Goal: Obtain resource: Download file/media

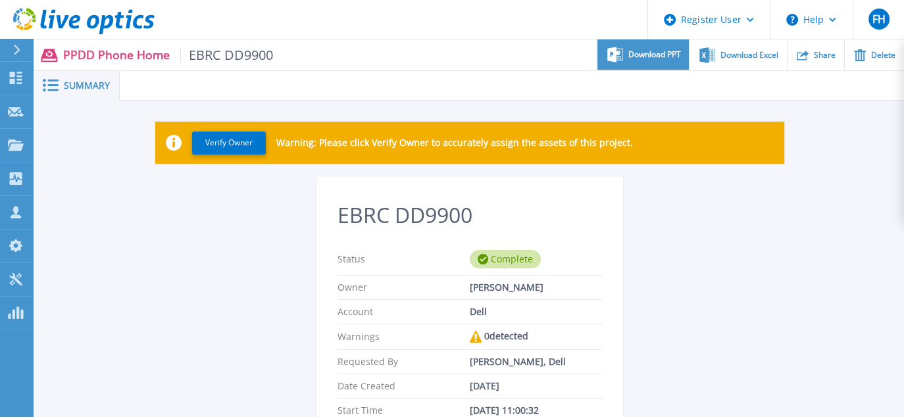
click at [650, 56] on span "Download PPT" at bounding box center [654, 55] width 53 height 8
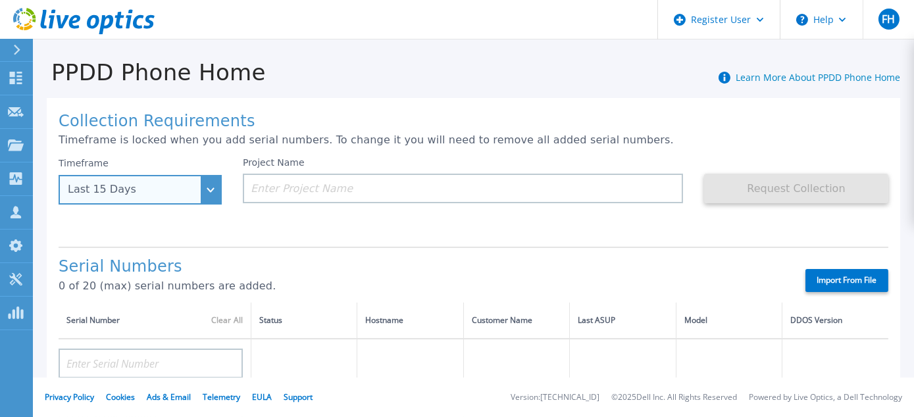
click at [207, 190] on div "Last 15 Days" at bounding box center [140, 190] width 163 height 30
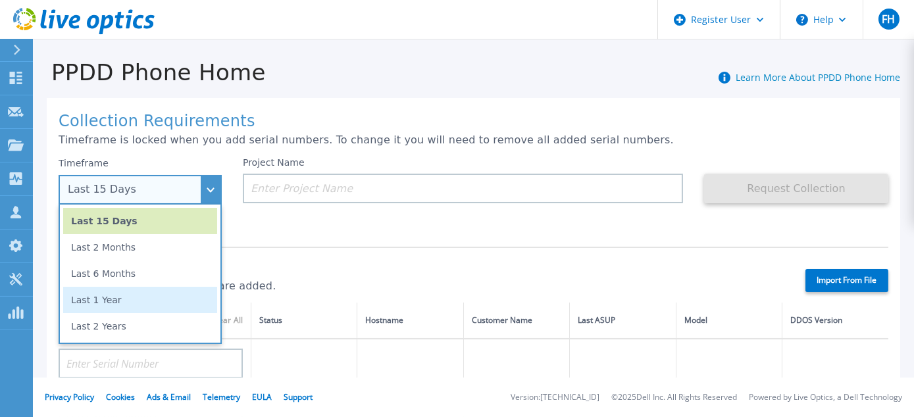
click at [104, 300] on li "Last 1 Year" at bounding box center [140, 300] width 154 height 26
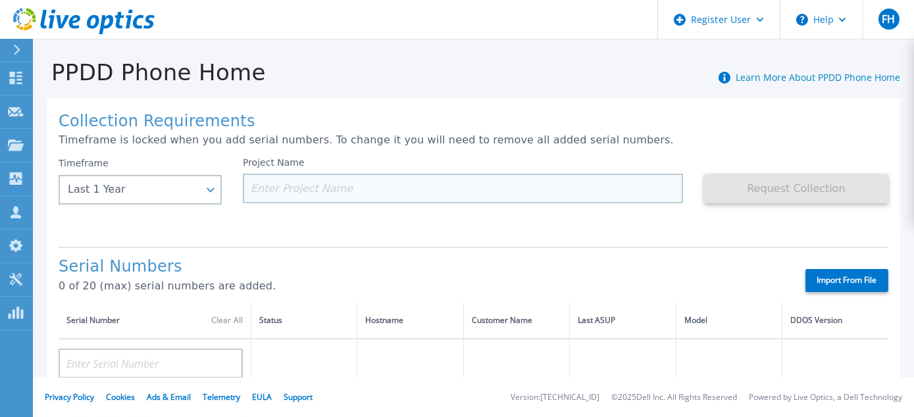
click at [267, 188] on input at bounding box center [463, 189] width 440 height 30
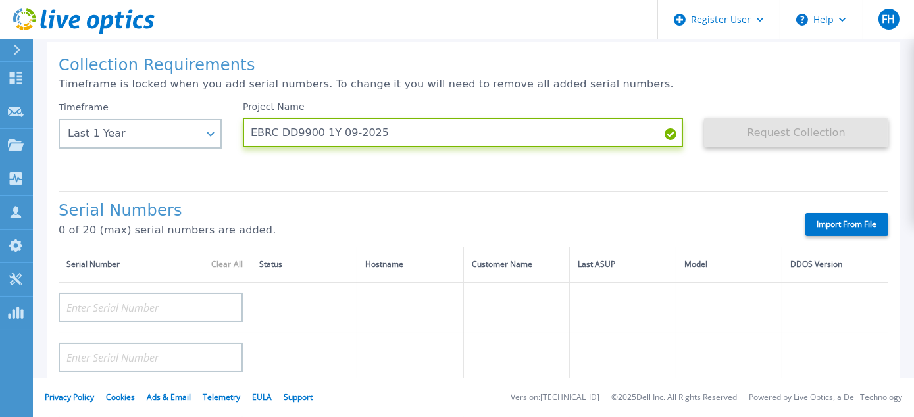
scroll to position [132, 0]
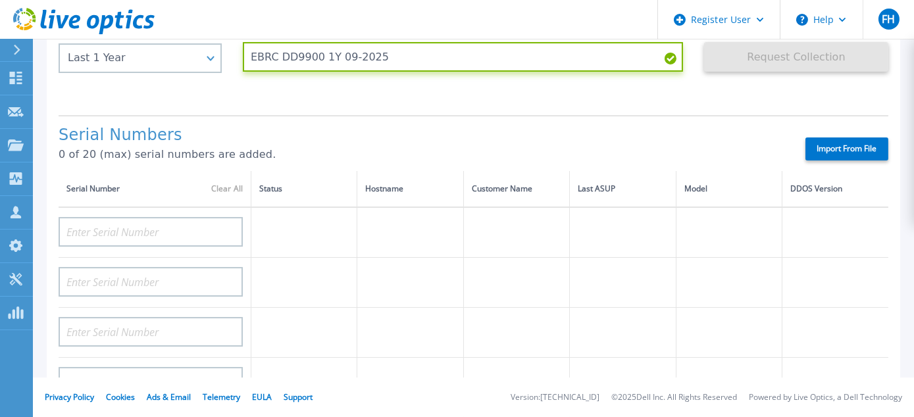
type input "EBRC DD9900 1Y 09-2025"
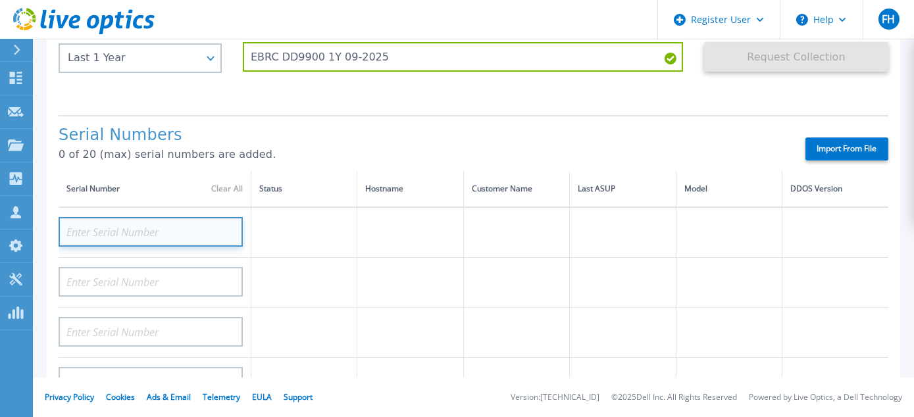
click at [97, 226] on input at bounding box center [151, 232] width 184 height 30
paste input "CRK00224407580"
type input "CRK00224407580"
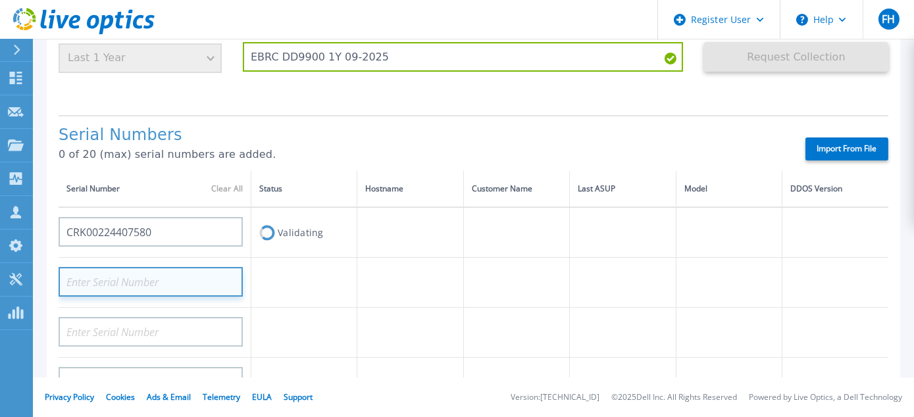
click at [92, 282] on input at bounding box center [151, 282] width 184 height 30
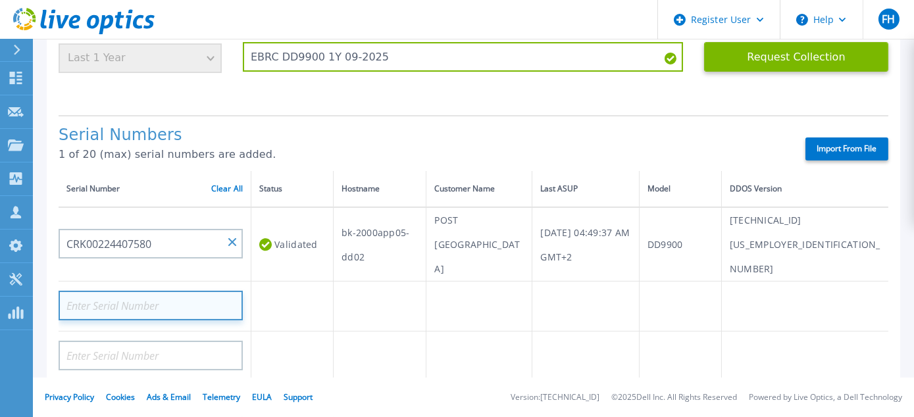
click at [109, 291] on input at bounding box center [151, 306] width 184 height 30
paste input "CRK00224312409"
type input "CRK00224312409"
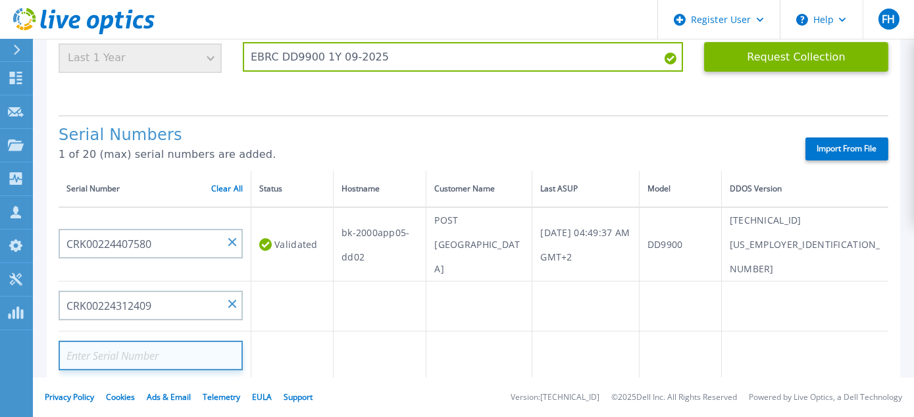
click at [119, 341] on input at bounding box center [151, 356] width 184 height 30
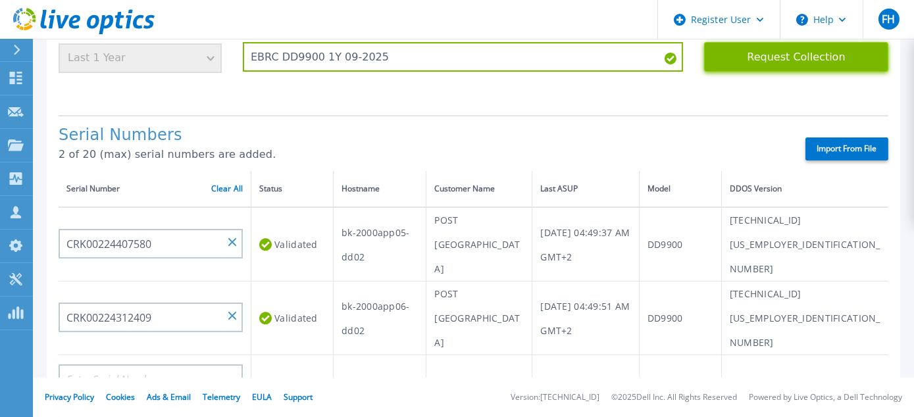
click at [793, 61] on button "Request Collection" at bounding box center [796, 57] width 184 height 30
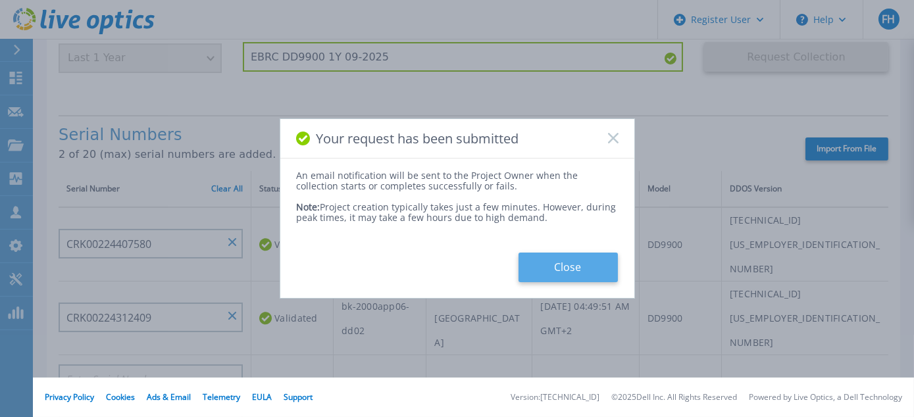
click at [560, 272] on button "Close" at bounding box center [568, 268] width 99 height 30
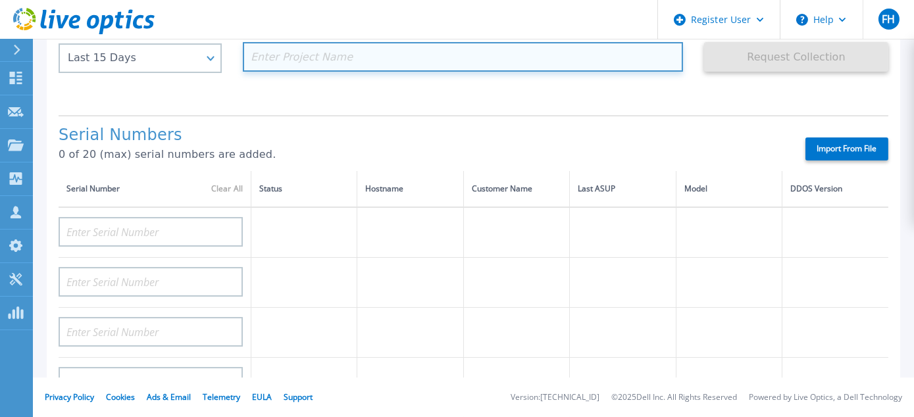
click at [299, 55] on input at bounding box center [463, 57] width 440 height 30
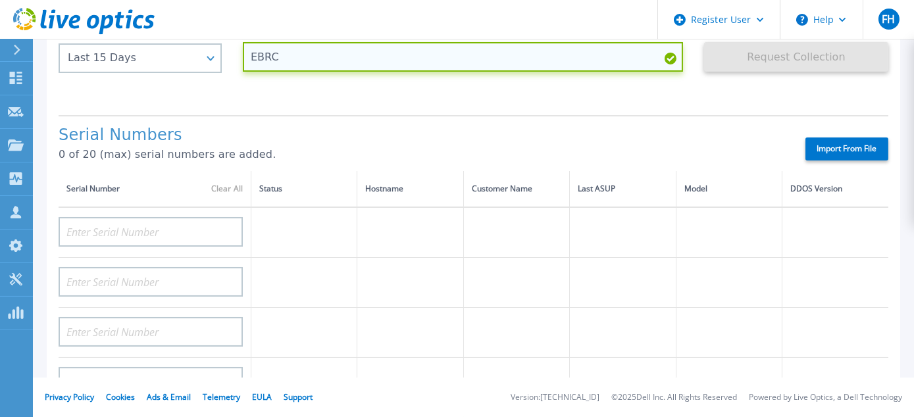
click at [299, 56] on input "EBRC" at bounding box center [463, 57] width 440 height 30
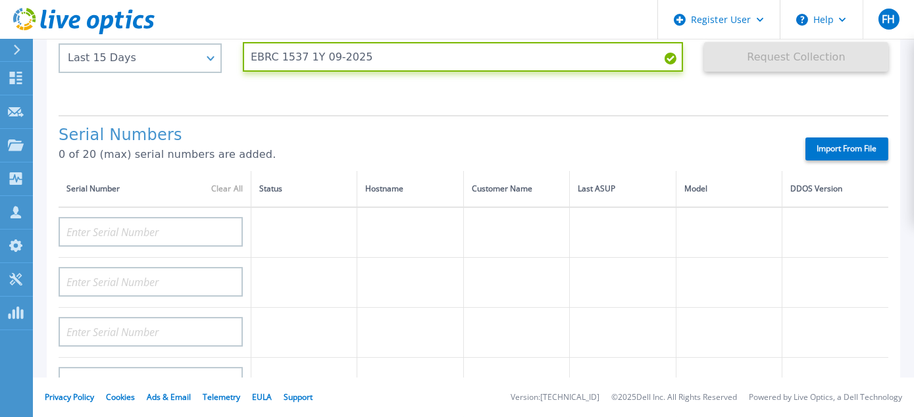
type input "EBRC 1537 1Y 09-2025"
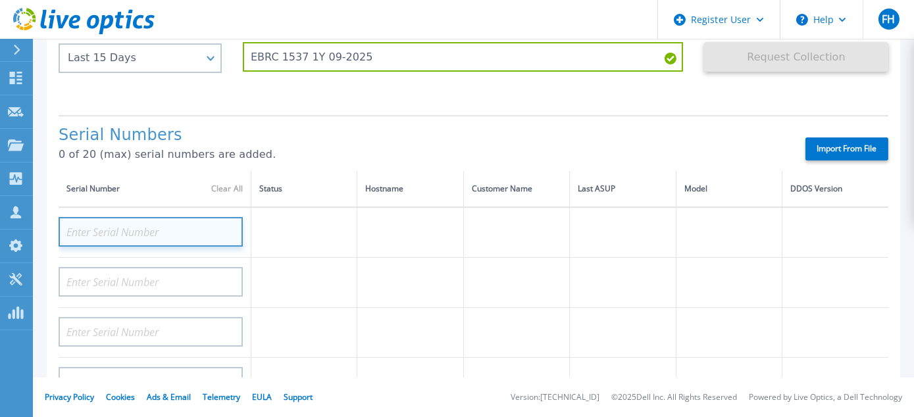
click at [123, 230] on input at bounding box center [151, 232] width 184 height 30
paste input "DE600212742592"
type input "DE600212742592"
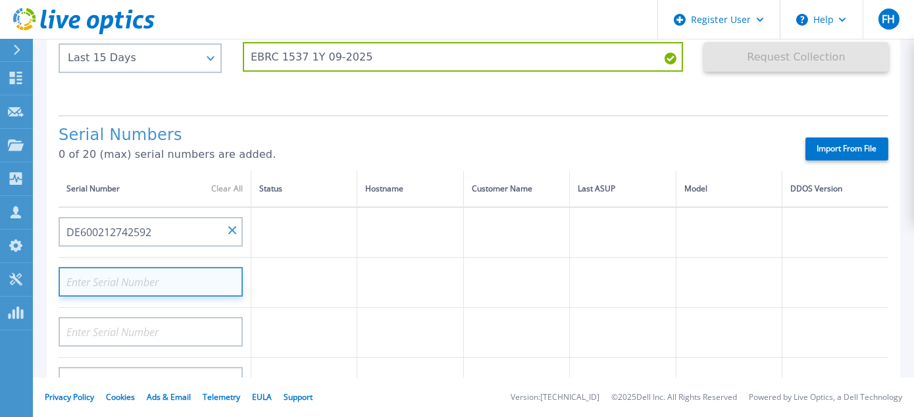
click at [124, 282] on input at bounding box center [151, 282] width 184 height 30
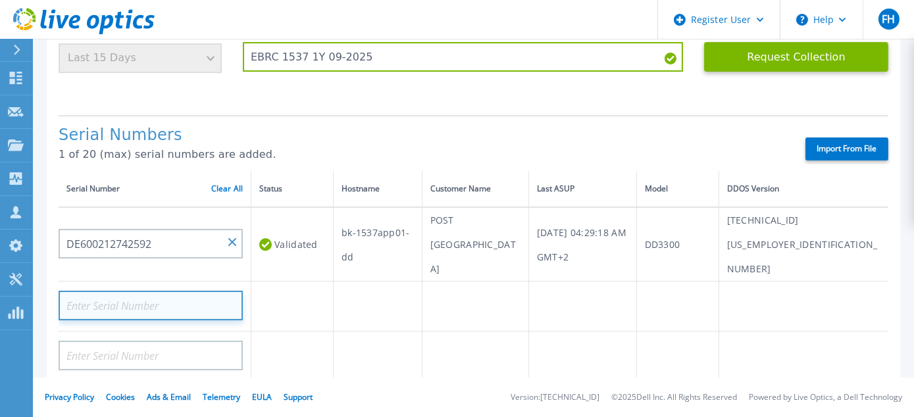
click at [122, 291] on input at bounding box center [151, 306] width 184 height 30
paste input "DE600212742590"
type input "DE600212742590"
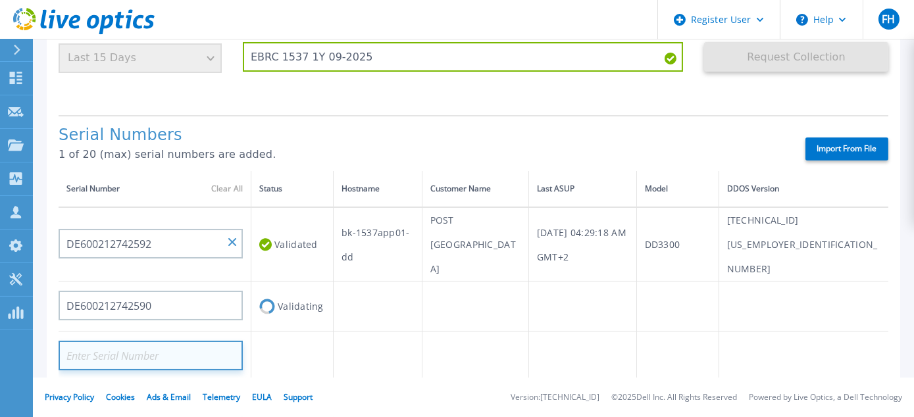
click at [129, 341] on input at bounding box center [151, 356] width 184 height 30
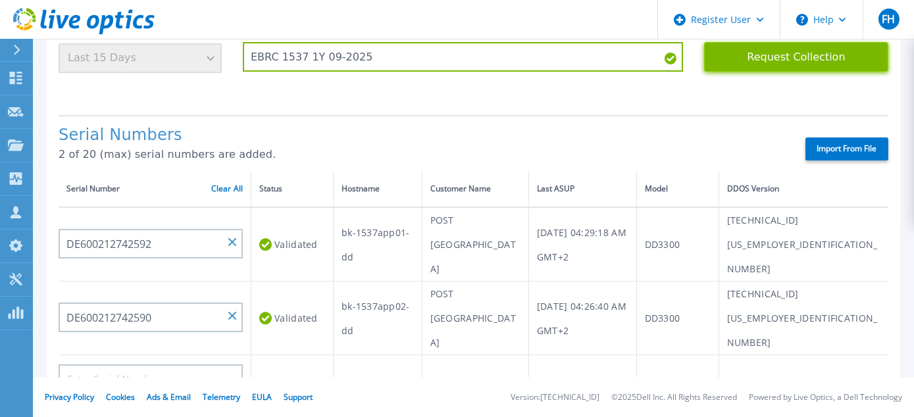
click at [799, 59] on button "Request Collection" at bounding box center [796, 57] width 184 height 30
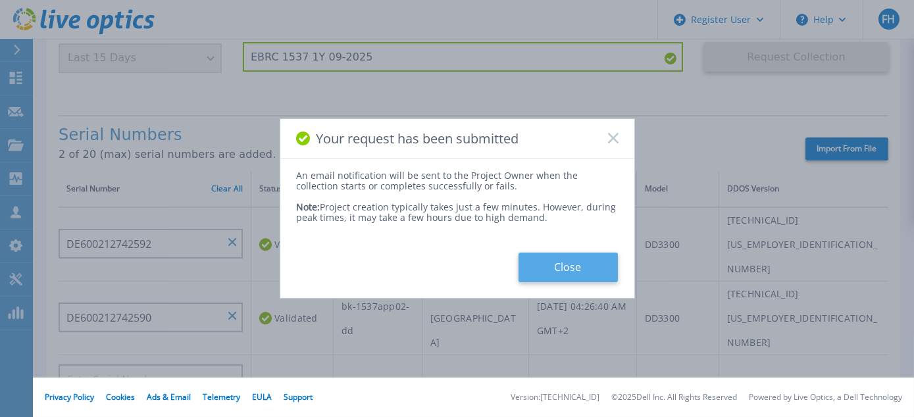
click at [555, 278] on button "Close" at bounding box center [568, 268] width 99 height 30
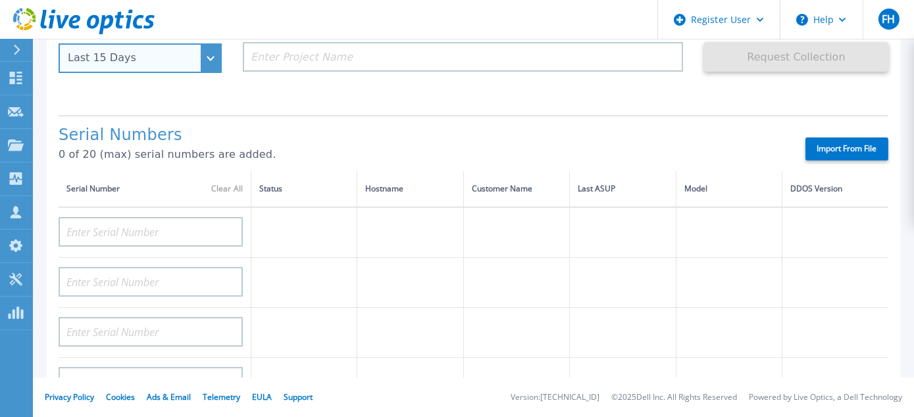
click at [204, 60] on div "Last 15 Days" at bounding box center [140, 58] width 163 height 30
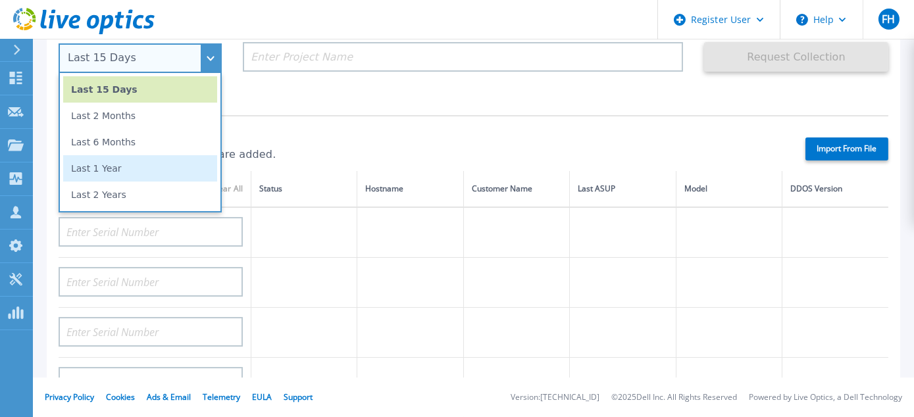
click at [111, 175] on li "Last 1 Year" at bounding box center [140, 168] width 154 height 26
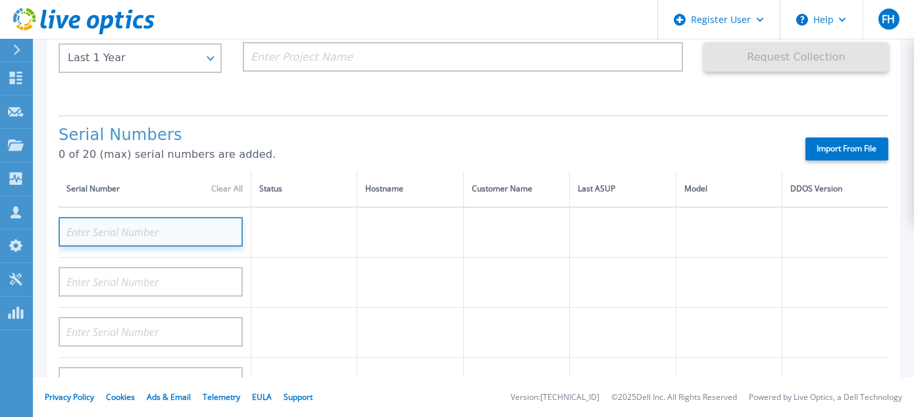
click at [143, 228] on input at bounding box center [151, 232] width 184 height 30
paste input "DE600212742590"
type input "DE600212742590"
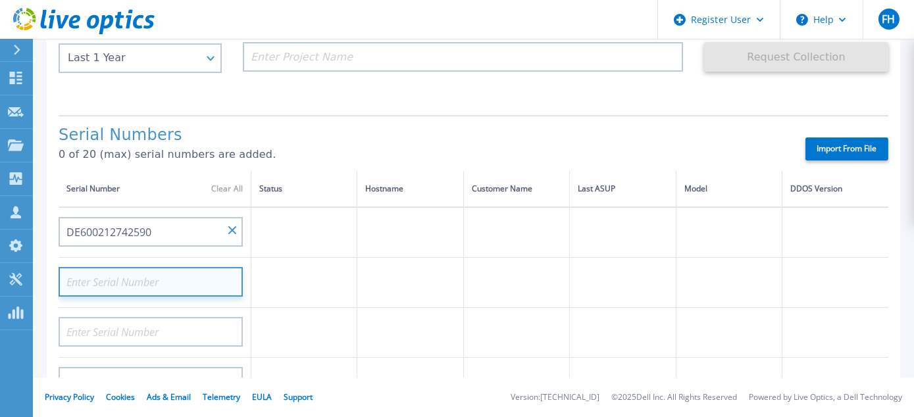
click at [147, 282] on input at bounding box center [151, 282] width 184 height 30
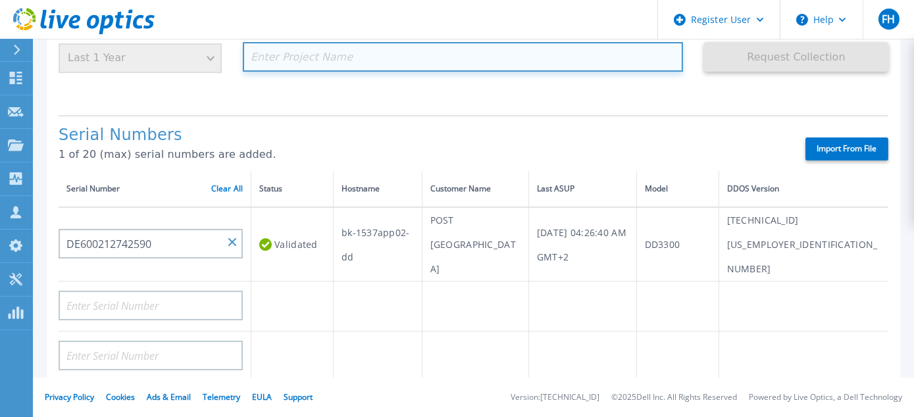
click at [297, 52] on input at bounding box center [463, 57] width 440 height 30
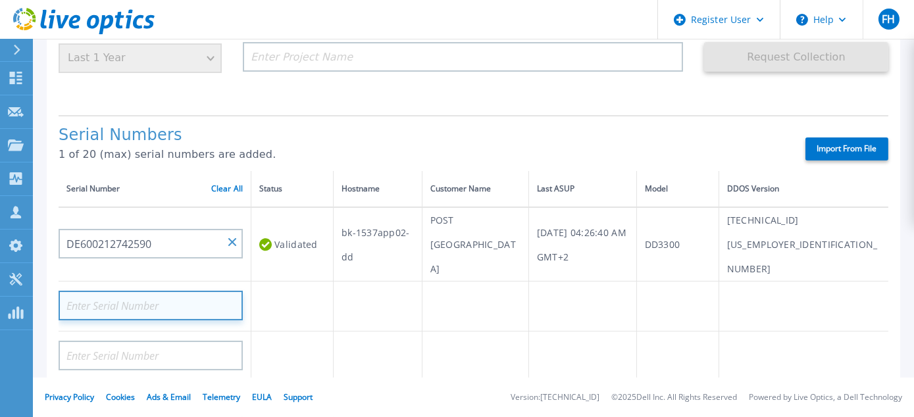
click at [151, 291] on input at bounding box center [151, 306] width 184 height 30
paste input "DE600212742592"
type input "DE600212742592"
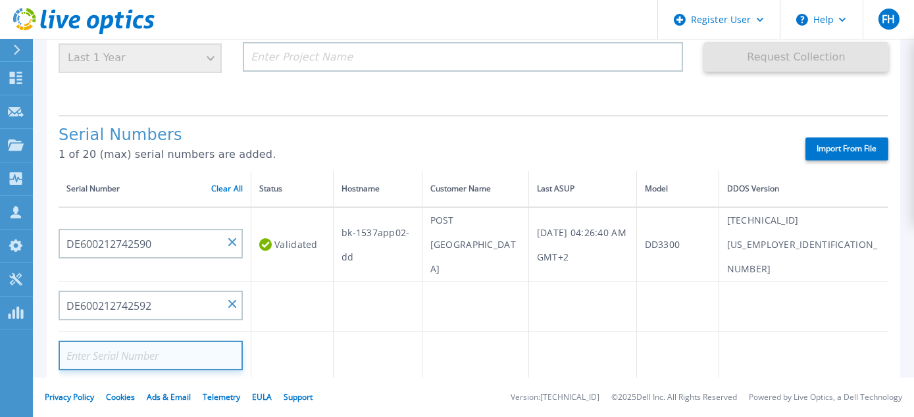
click at [136, 341] on input at bounding box center [151, 356] width 184 height 30
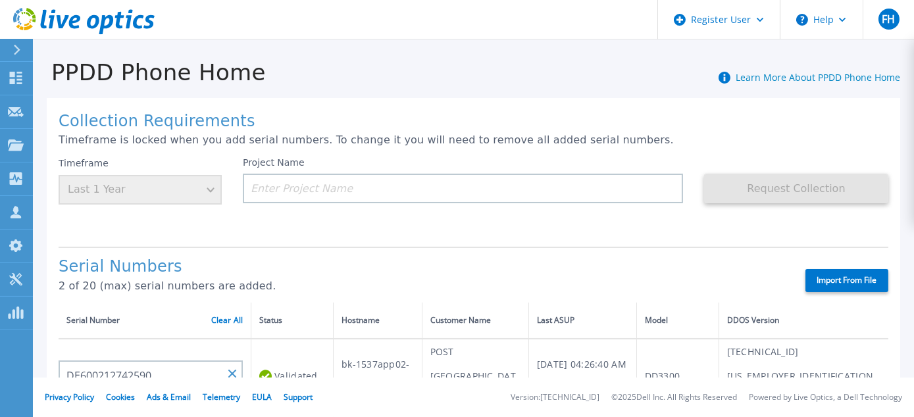
scroll to position [66, 0]
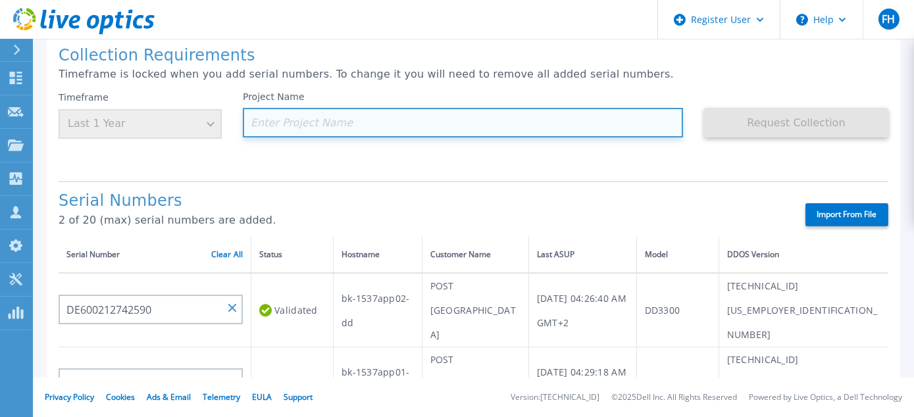
click at [277, 114] on input at bounding box center [463, 123] width 440 height 30
paste input "EBRC-1537-1Y-09-2025"
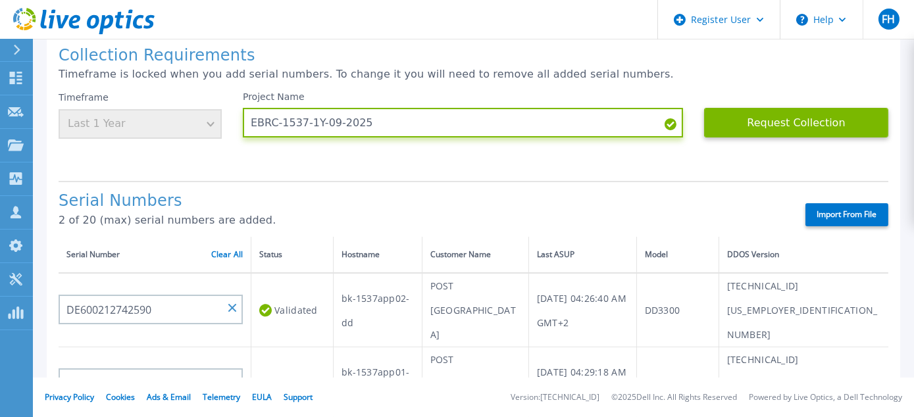
scroll to position [132, 0]
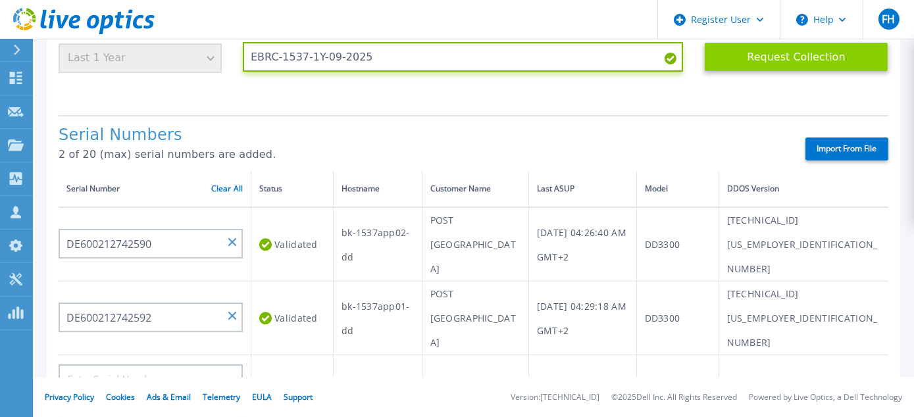
type input "EBRC-1537-1Y-09-2025"
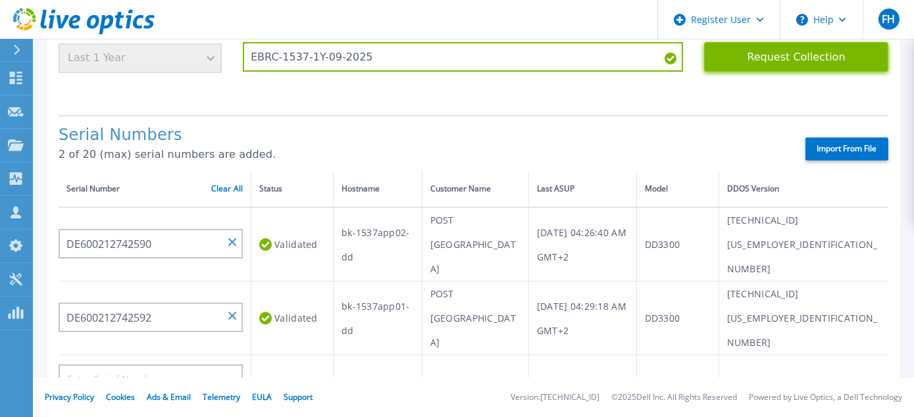
click at [802, 57] on button "Request Collection" at bounding box center [796, 57] width 184 height 30
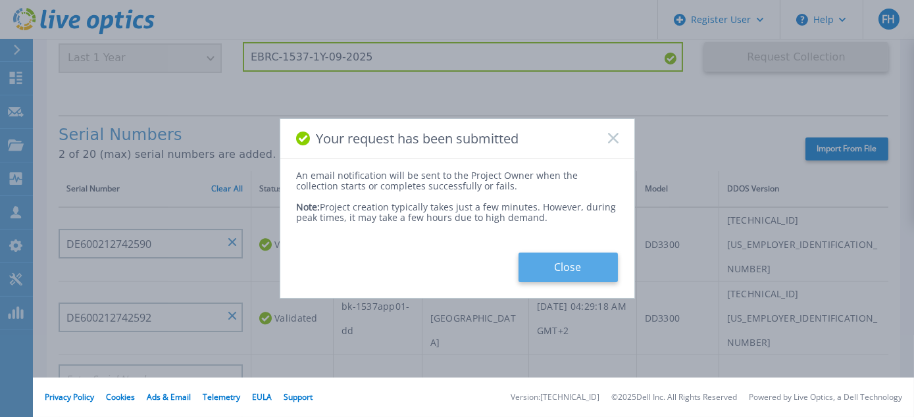
click at [566, 270] on button "Close" at bounding box center [568, 268] width 99 height 30
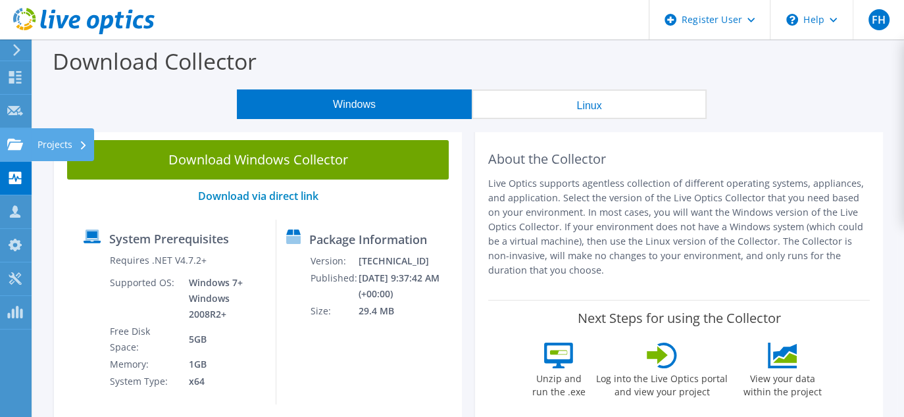
click at [59, 141] on div "Projects" at bounding box center [62, 144] width 63 height 33
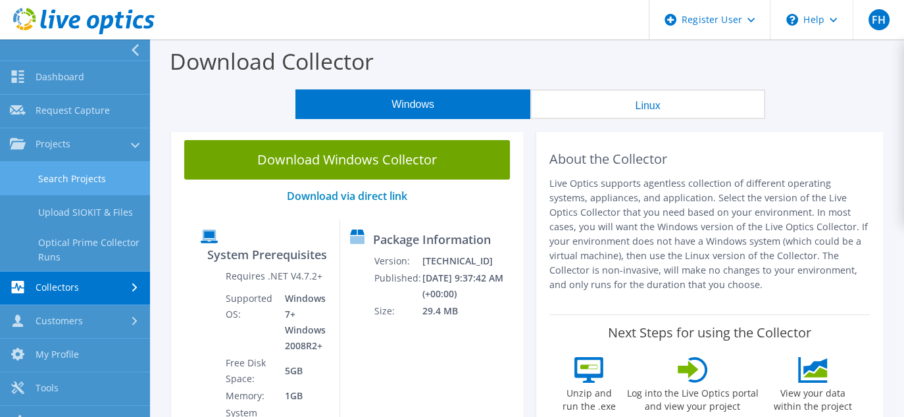
click at [78, 177] on link "Search Projects" at bounding box center [75, 179] width 150 height 34
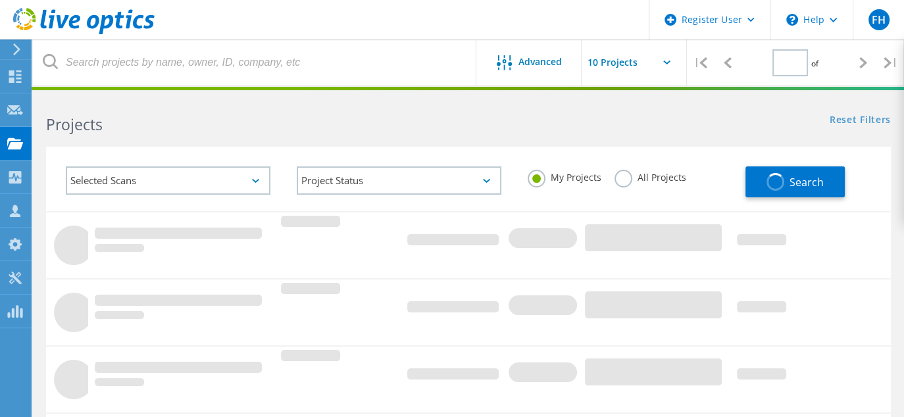
type input "1"
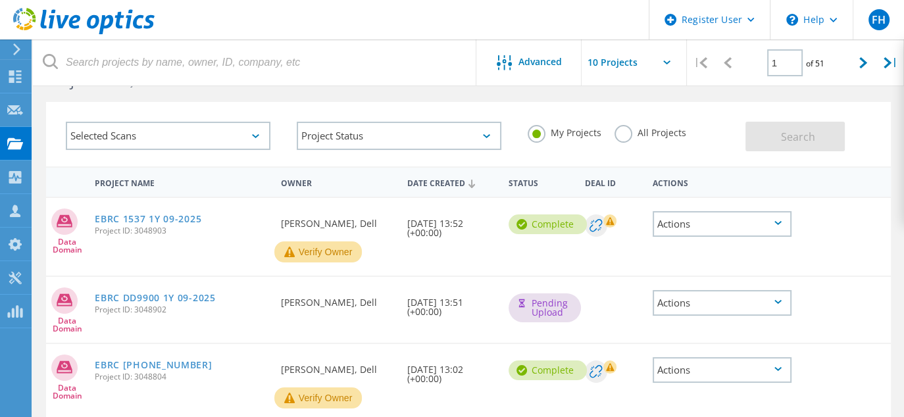
scroll to position [66, 0]
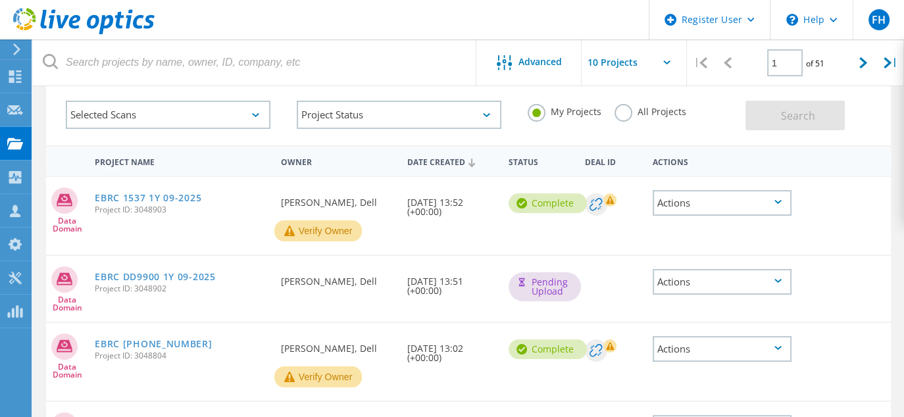
click at [613, 198] on rect at bounding box center [609, 199] width 13 height 13
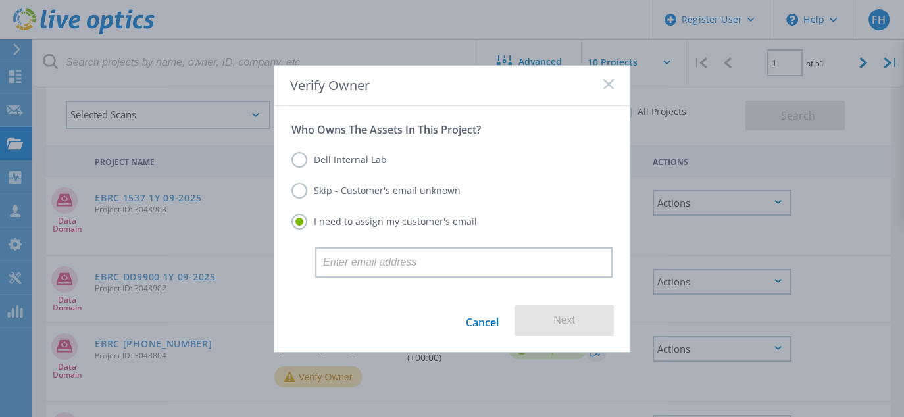
click at [355, 194] on label "Skip - Customer's email unknown" at bounding box center [376, 191] width 169 height 16
click at [0, 0] on input "Skip - Customer's email unknown" at bounding box center [0, 0] width 0 height 0
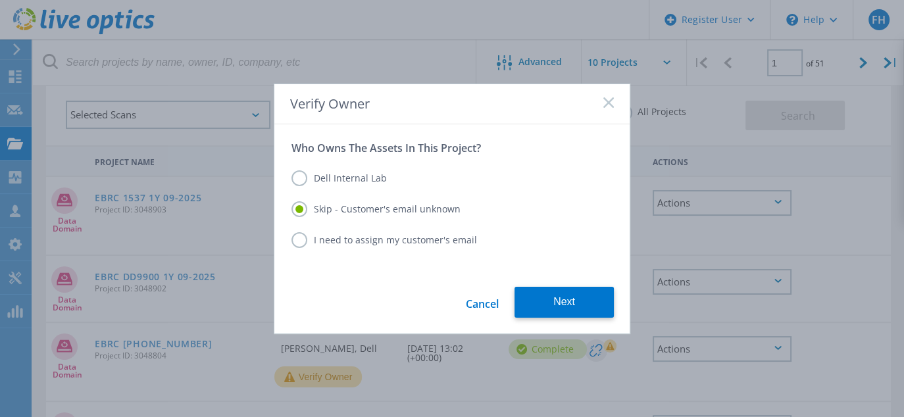
click at [569, 302] on button "Next" at bounding box center [564, 302] width 99 height 31
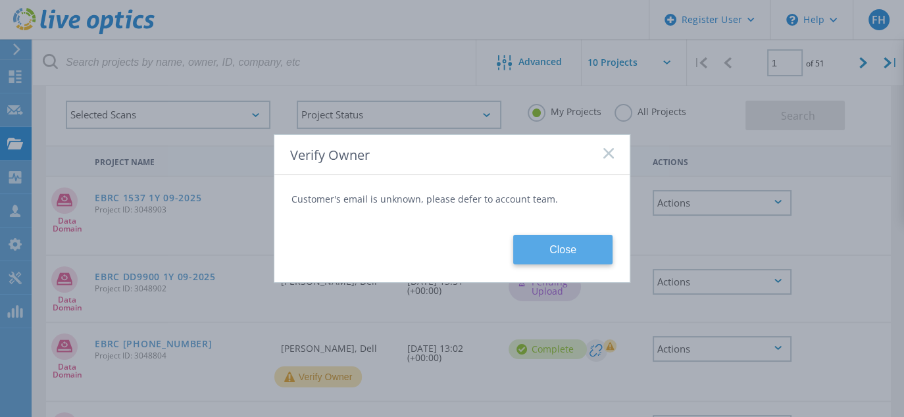
click at [568, 255] on button "Close" at bounding box center [562, 250] width 99 height 30
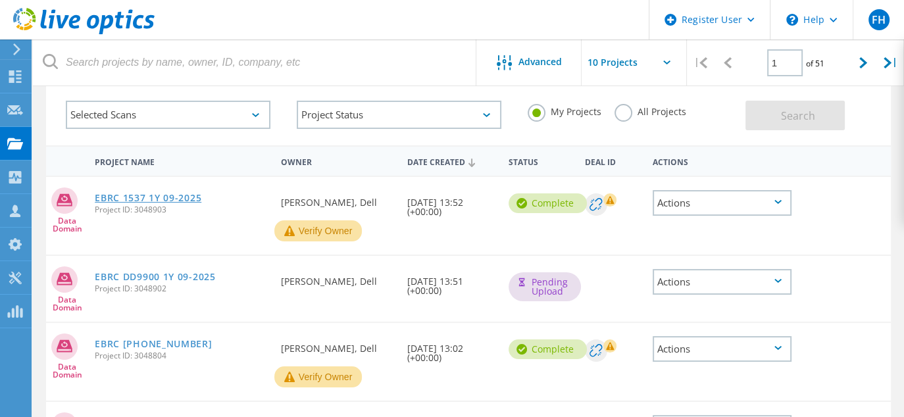
click at [169, 195] on link "EBRC 1537 1Y 09-2025" at bounding box center [148, 197] width 107 height 9
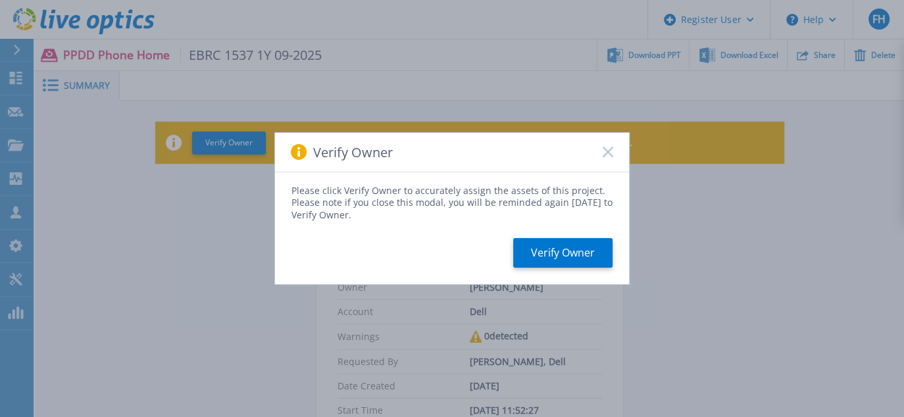
click at [608, 157] on icon at bounding box center [608, 152] width 11 height 11
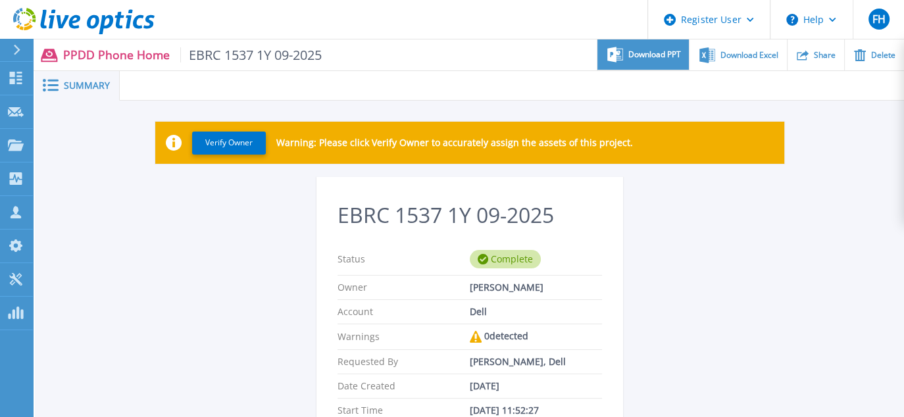
click at [640, 53] on span "Download PPT" at bounding box center [654, 55] width 53 height 8
drag, startPoint x: 221, startPoint y: 209, endPoint x: 251, endPoint y: 183, distance: 39.7
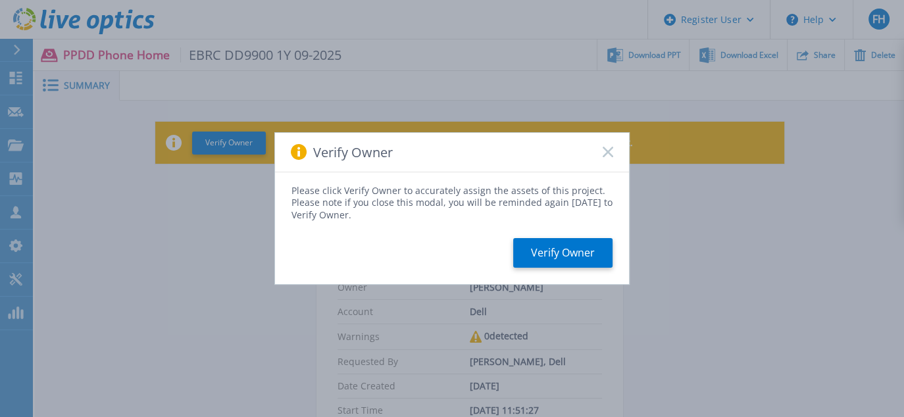
click at [607, 154] on rect at bounding box center [607, 152] width 11 height 11
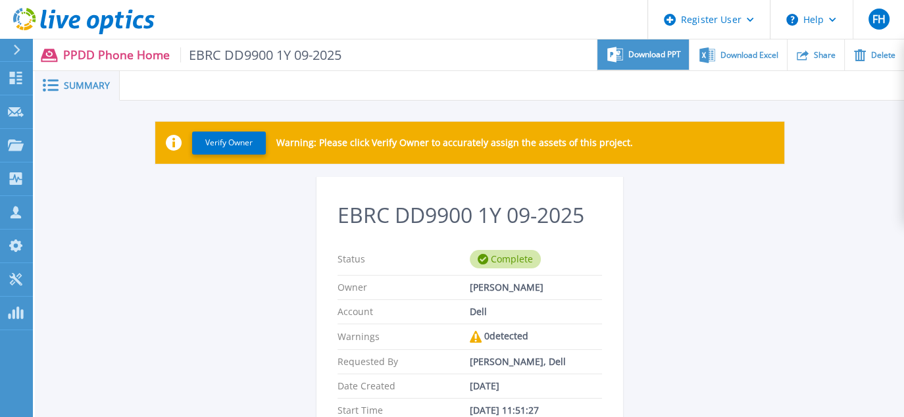
click at [650, 54] on span "Download PPT" at bounding box center [654, 55] width 53 height 8
click at [881, 188] on div "Verify Owner Warning: Please click Verify Owner to accurately assign the assets…" at bounding box center [469, 410] width 869 height 619
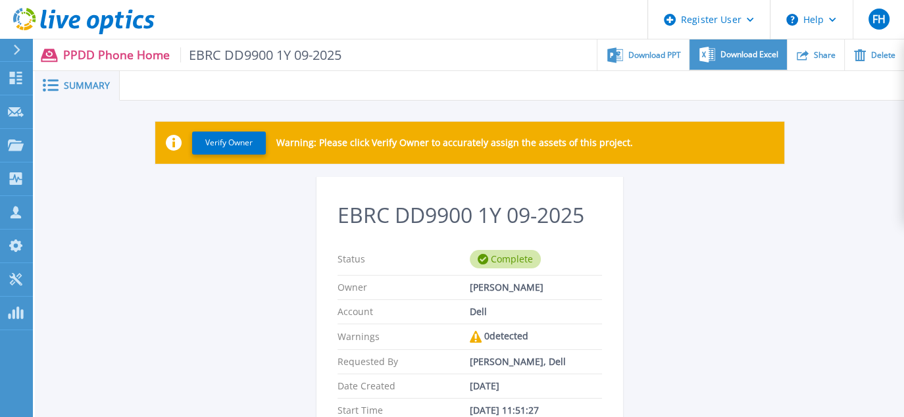
click at [738, 61] on div "Download Excel" at bounding box center [738, 54] width 97 height 31
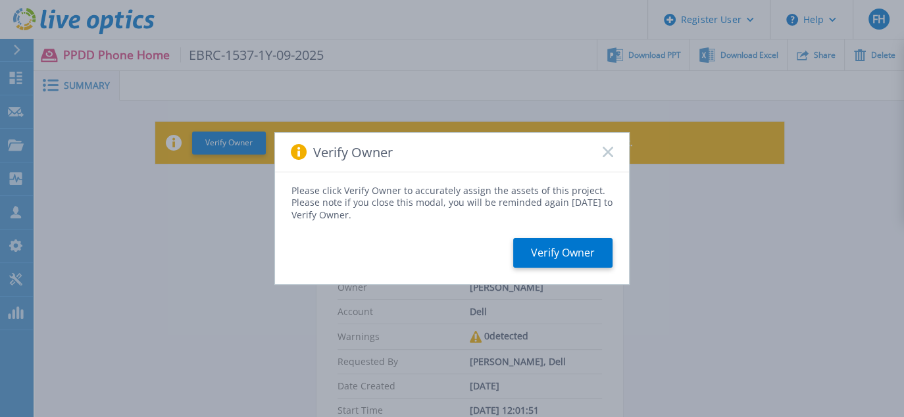
click at [608, 153] on rect at bounding box center [607, 152] width 11 height 11
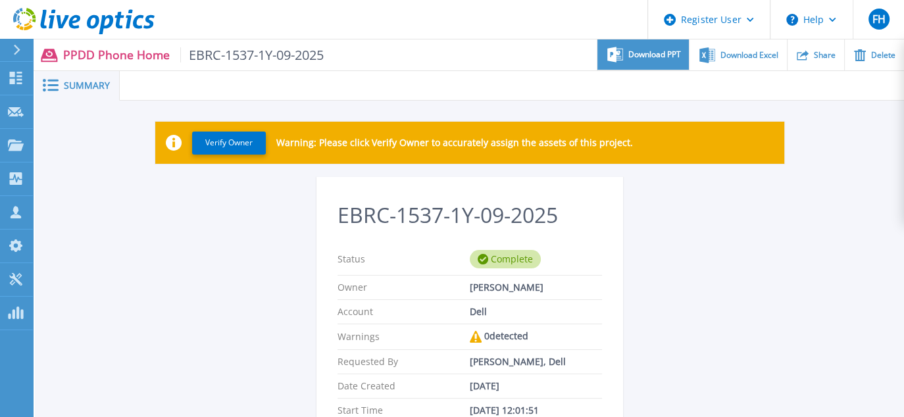
click at [636, 58] on span "Download PPT" at bounding box center [654, 55] width 53 height 8
